Goal: Task Accomplishment & Management: Manage account settings

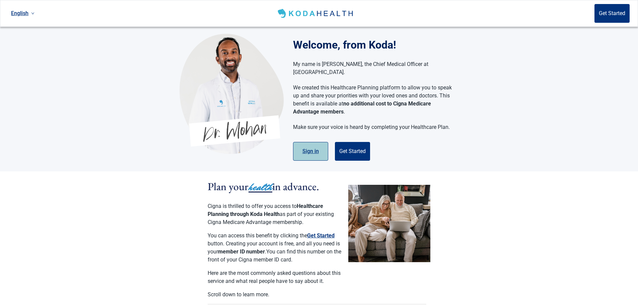
click at [314, 143] on button "Sign in" at bounding box center [310, 151] width 35 height 19
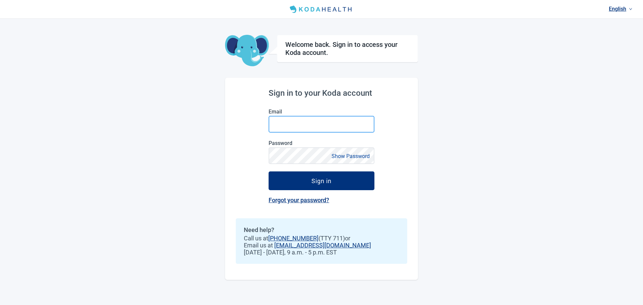
type input "[EMAIL_ADDRESS][DOMAIN_NAME]"
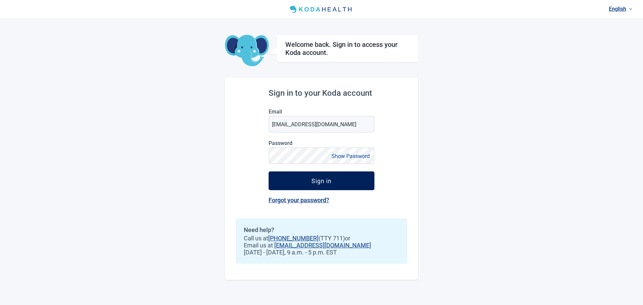
click at [324, 182] on div "Sign in" at bounding box center [321, 181] width 20 height 7
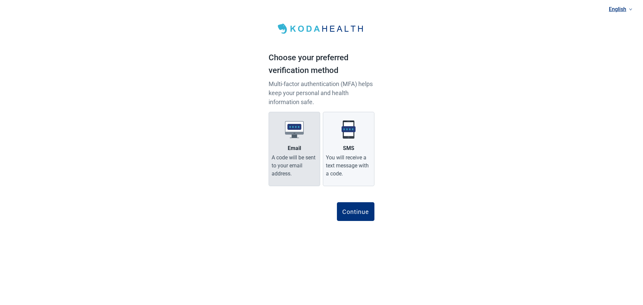
click at [295, 128] on img "Main content" at bounding box center [294, 129] width 19 height 19
click at [0, 0] on input "Email A code will be sent to your email address." at bounding box center [0, 0] width 0 height 0
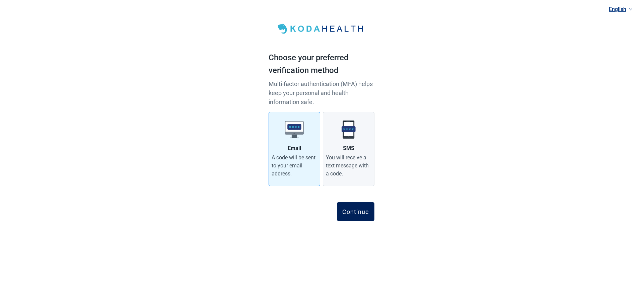
click at [360, 210] on div "Continue" at bounding box center [355, 211] width 27 height 7
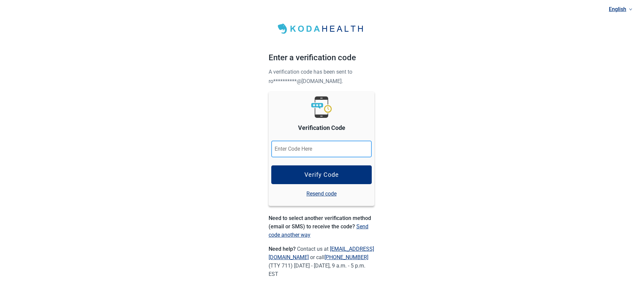
paste input "373304"
type input "373304"
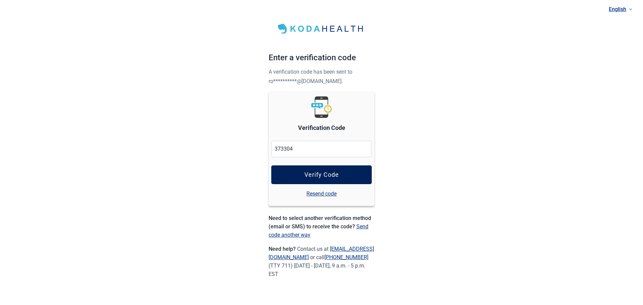
click at [322, 175] on div "Verify Code" at bounding box center [321, 174] width 34 height 7
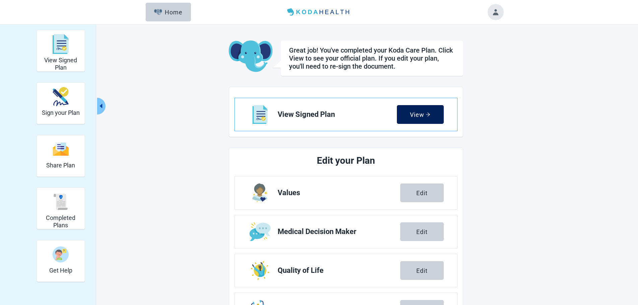
click at [416, 115] on div "View" at bounding box center [420, 114] width 20 height 7
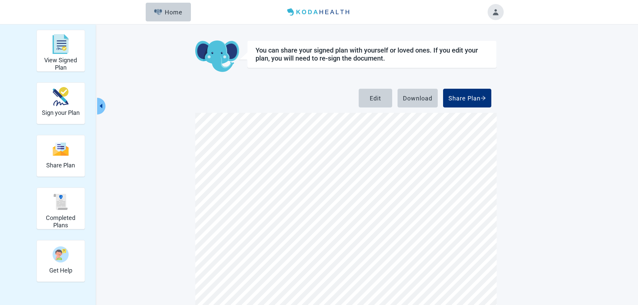
scroll to position [63, 0]
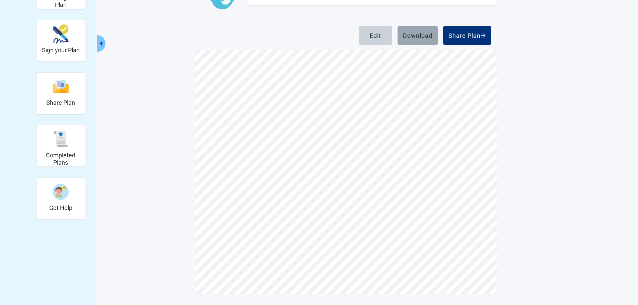
click at [420, 32] on div "Download" at bounding box center [417, 35] width 29 height 7
